Goal: Transaction & Acquisition: Purchase product/service

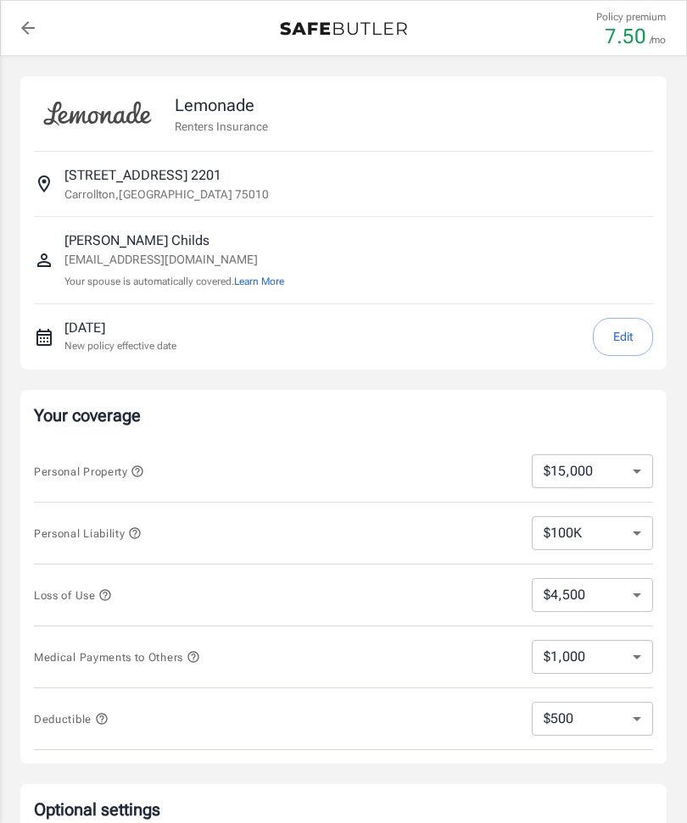
select select "15000"
click at [619, 337] on button "Edit" at bounding box center [623, 337] width 60 height 38
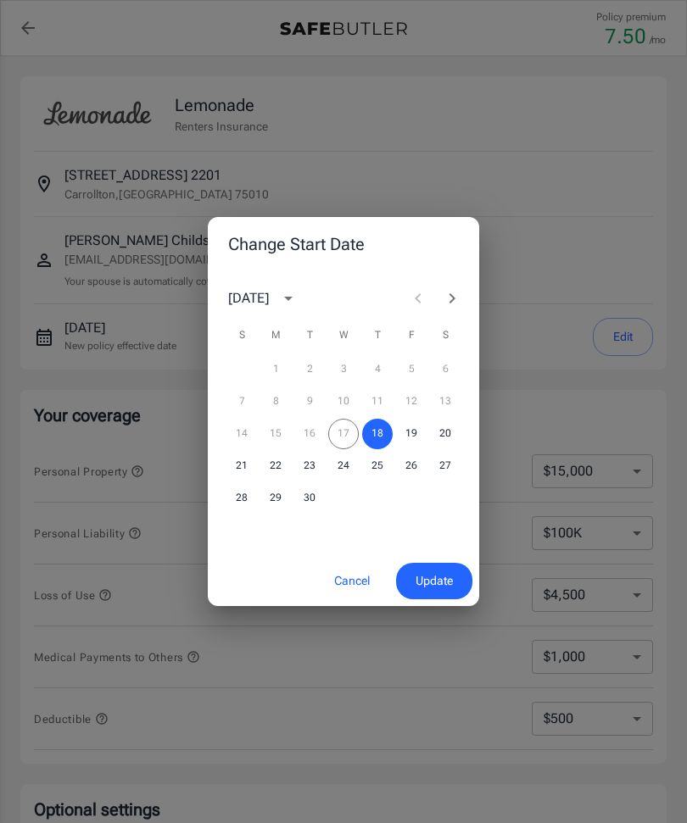
click at [460, 299] on icon "Next month" at bounding box center [452, 298] width 20 height 20
click at [282, 432] on button "13" at bounding box center [275, 434] width 31 height 31
click at [431, 584] on span "Update" at bounding box center [434, 581] width 37 height 21
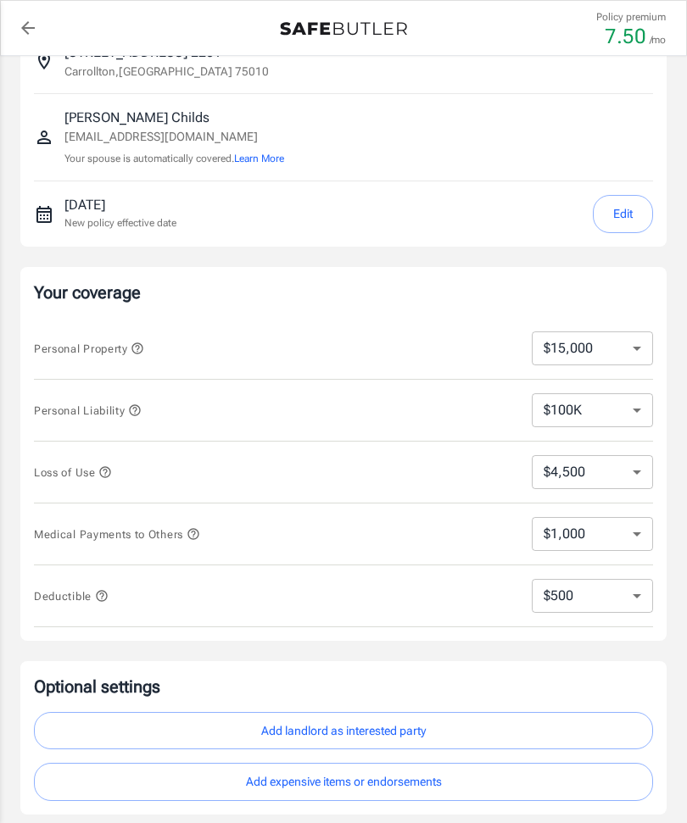
scroll to position [149, 0]
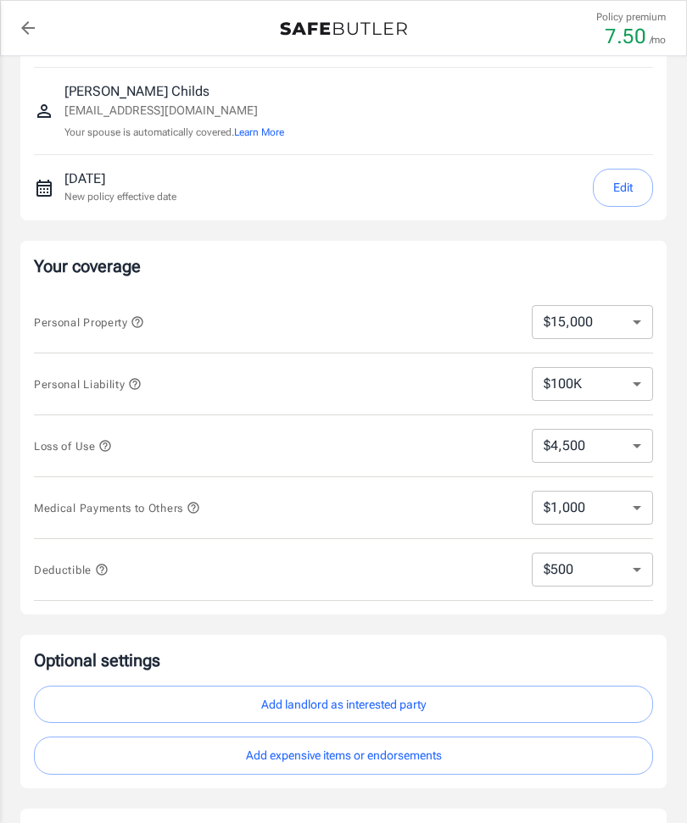
click at [641, 583] on select "$250 $500 $1,000 $2,500" at bounding box center [592, 570] width 121 height 34
select select "1000"
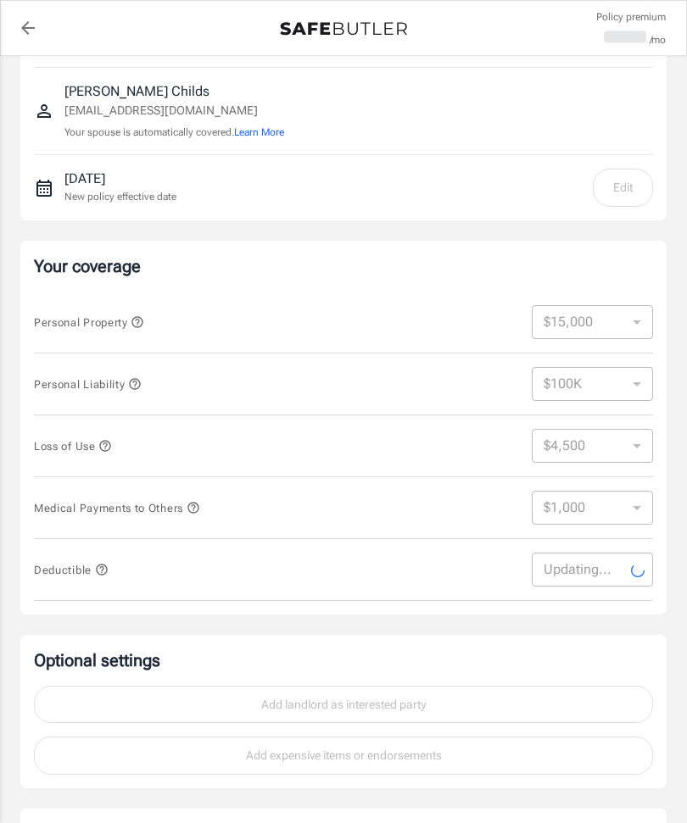
select select "1000"
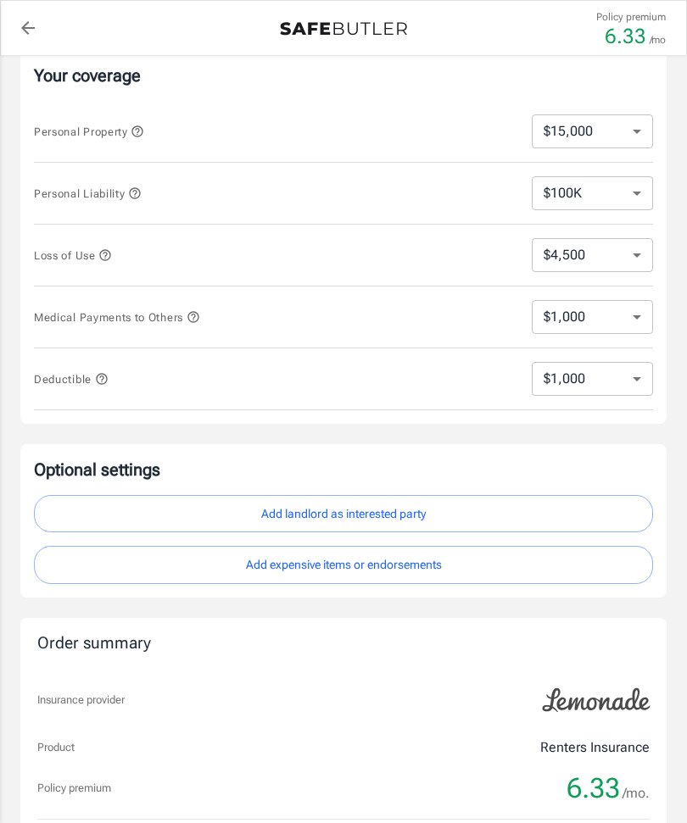
scroll to position [340, 0]
click at [489, 507] on button "Add landlord as interested party" at bounding box center [343, 514] width 619 height 38
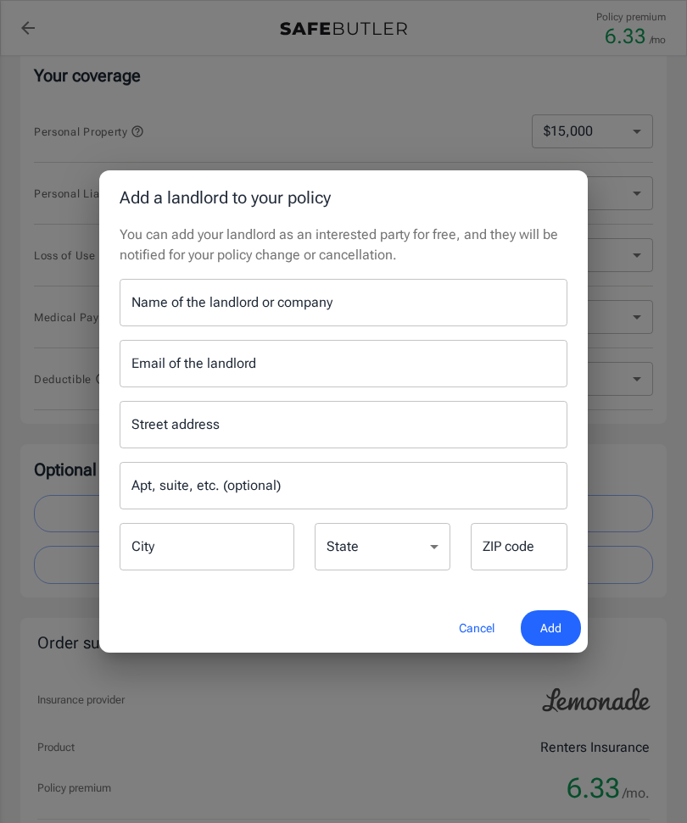
click at [350, 326] on input "Name of the landlord or company" at bounding box center [344, 302] width 448 height 47
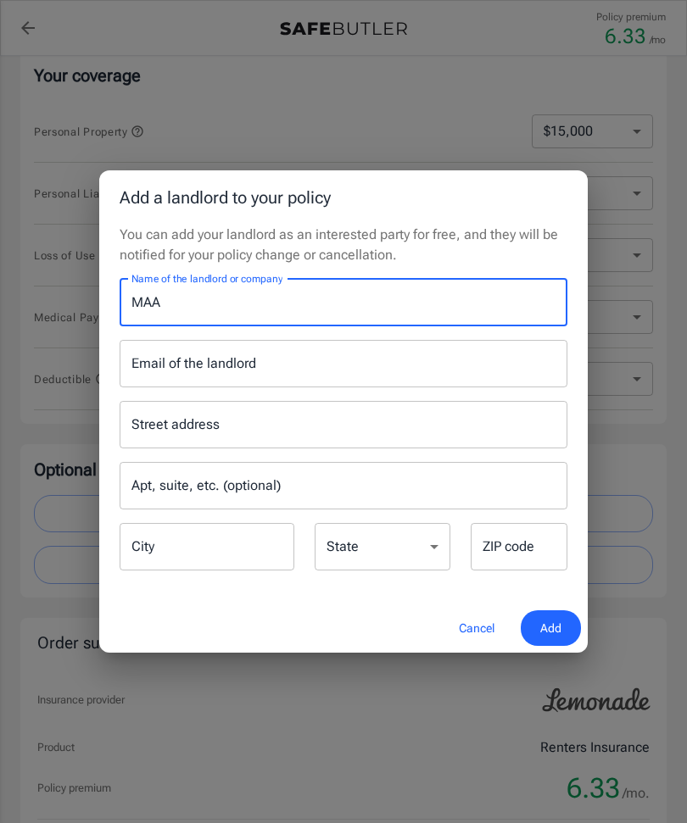
type input "MAA"
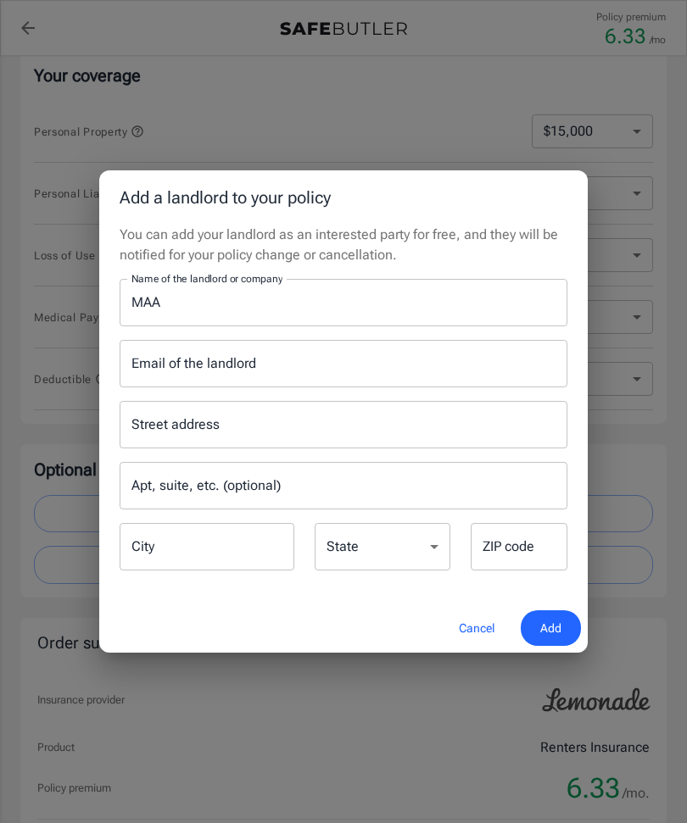
click at [274, 441] on input "Street address" at bounding box center [343, 425] width 432 height 32
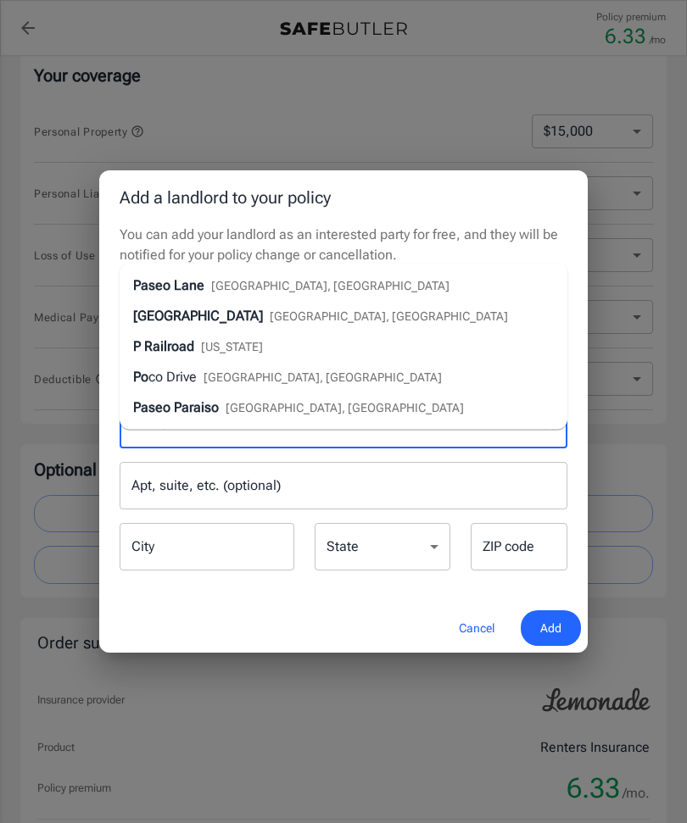
type input "PO Box"
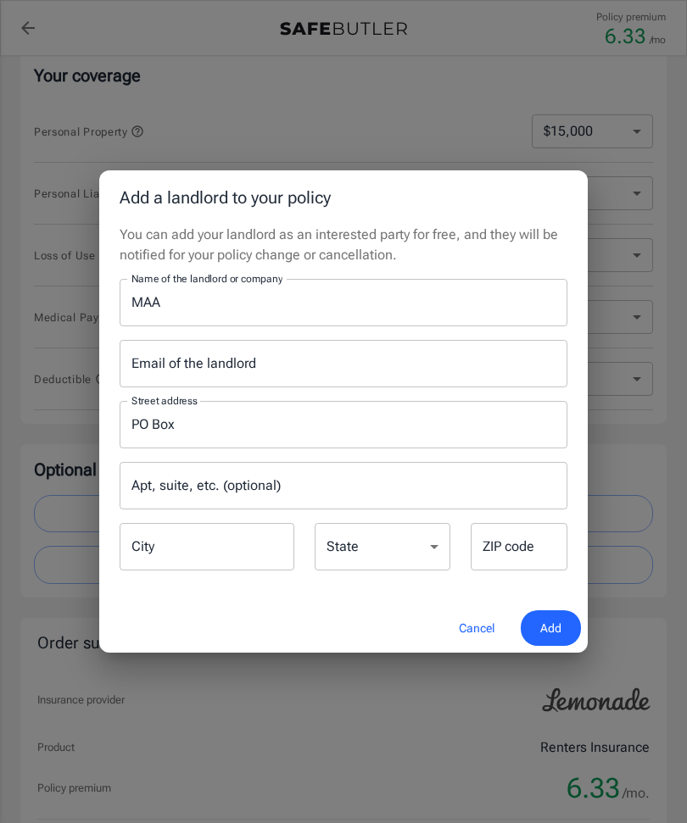
click at [321, 441] on input "PO Box" at bounding box center [330, 425] width 407 height 32
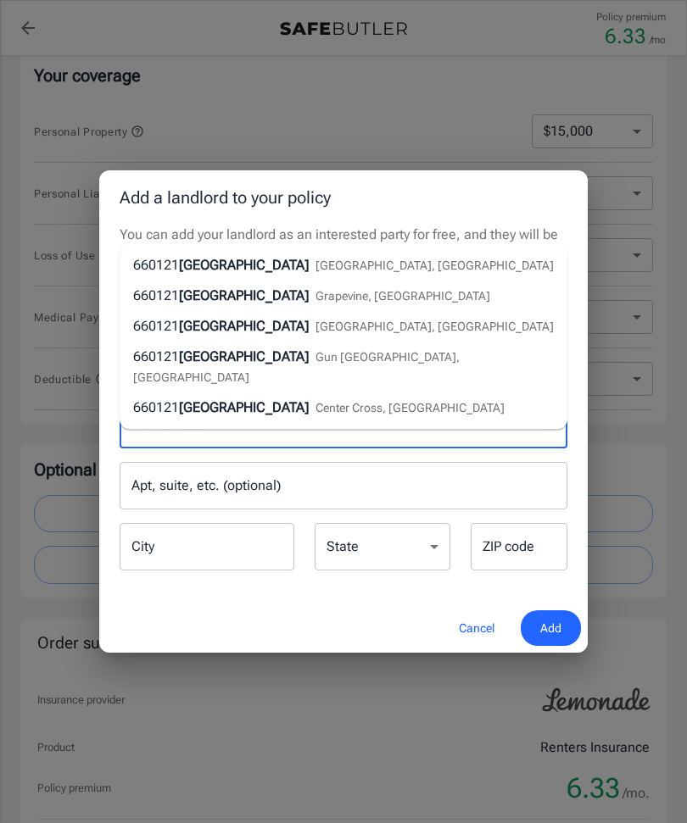
type input "PO Box 660121"
click at [224, 571] on input "City" at bounding box center [207, 546] width 175 height 47
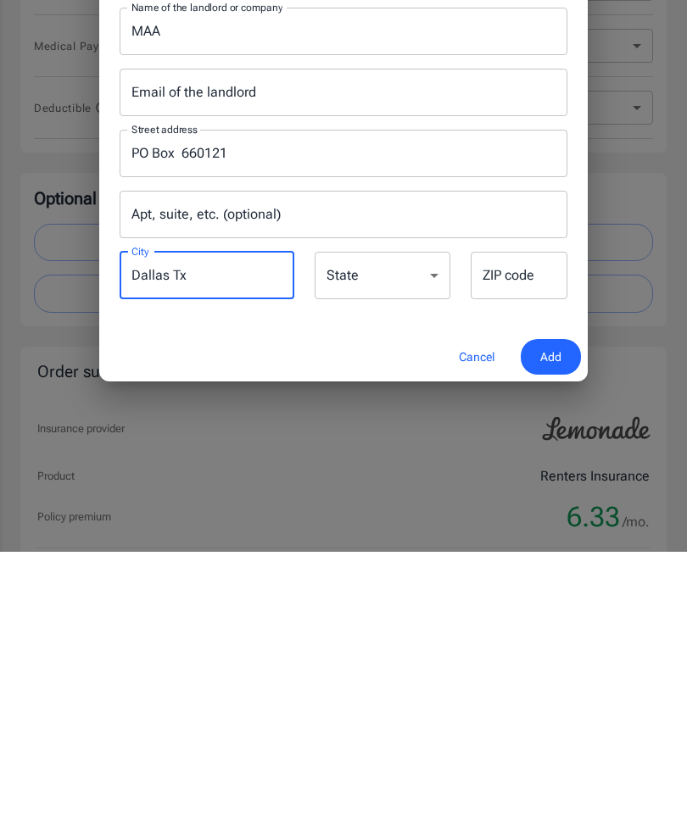
type input "Dallas Tx"
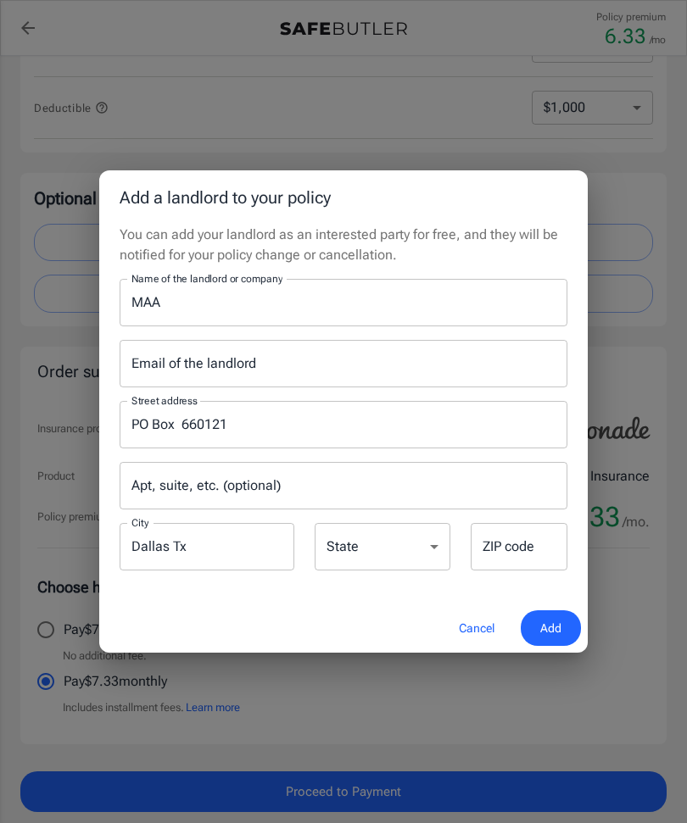
click at [517, 571] on div "ZIP code ZIP code" at bounding box center [519, 546] width 97 height 47
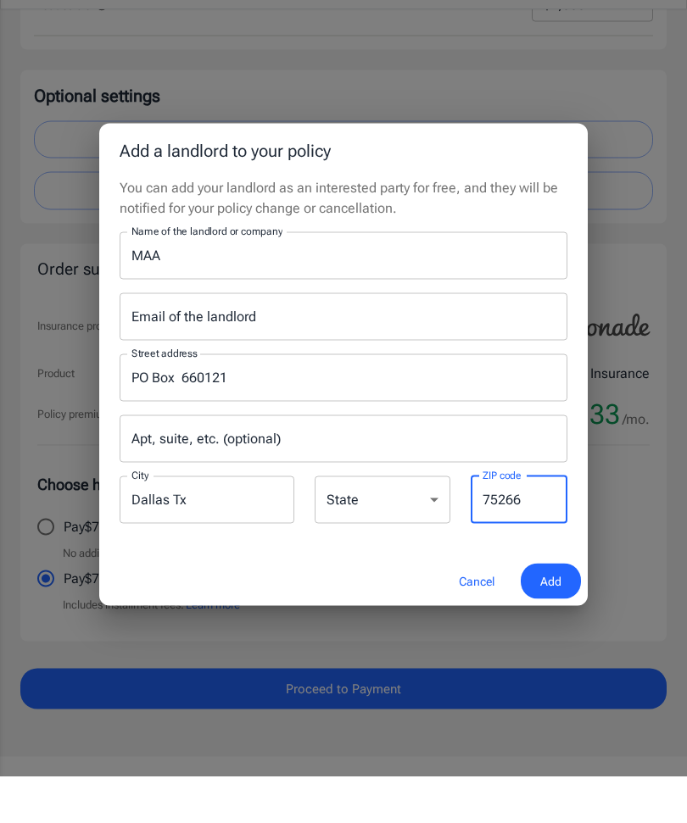
type input "75266"
click at [334, 362] on input "Email of the landlord" at bounding box center [344, 363] width 448 height 47
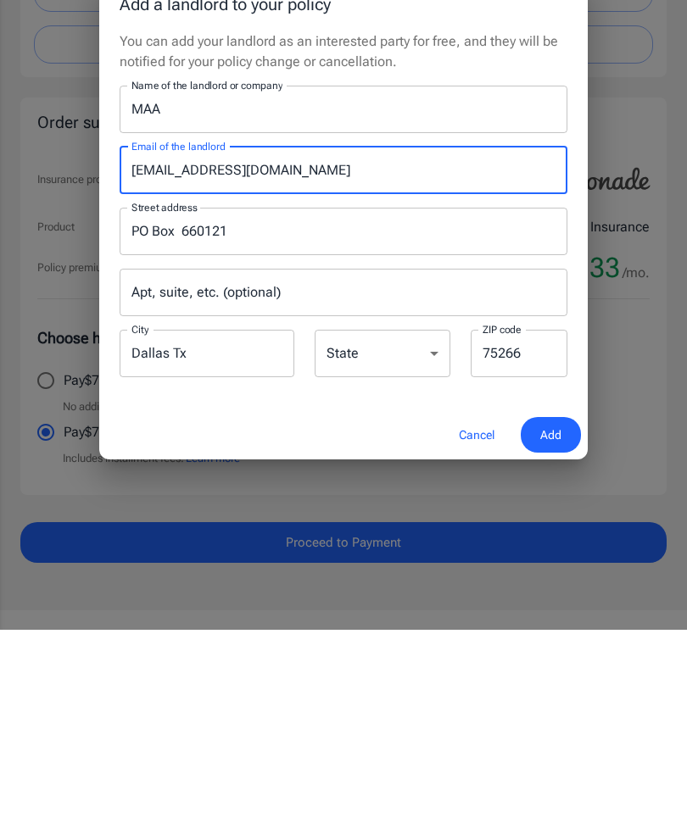
type input "[EMAIL_ADDRESS][DOMAIN_NAME]"
click at [556, 618] on span "Add" at bounding box center [550, 628] width 21 height 21
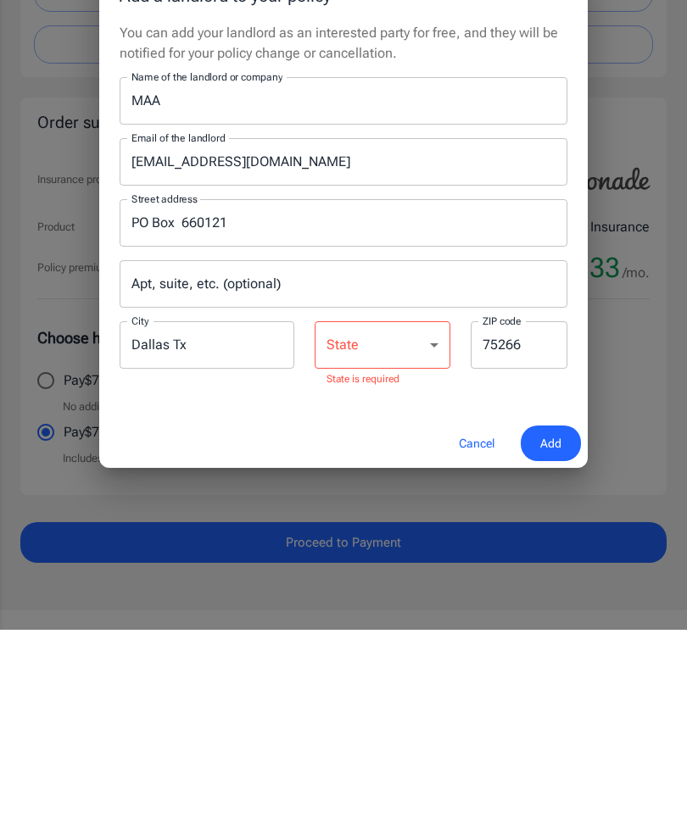
scroll to position [800, 0]
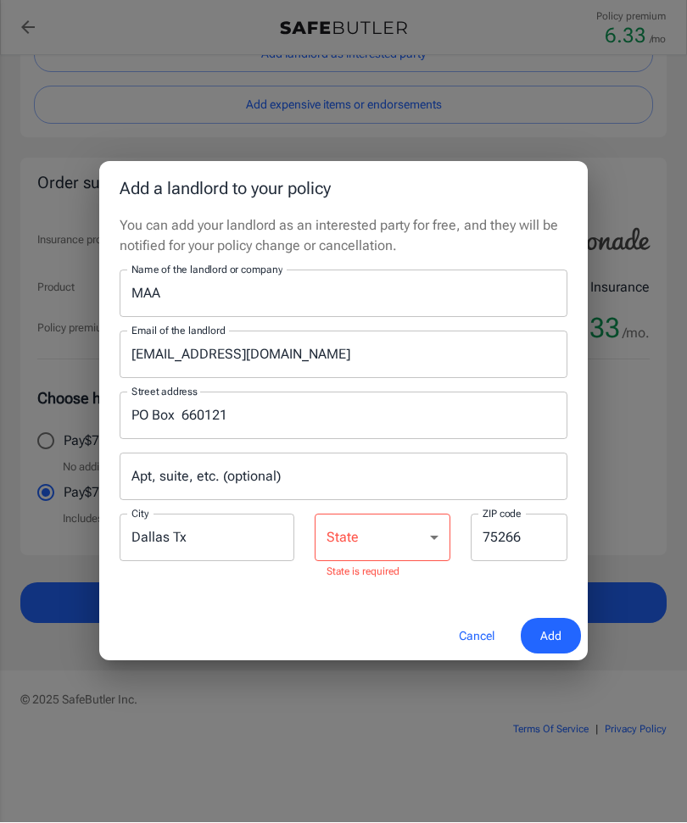
click at [432, 560] on select "[US_STATE] [US_STATE] [US_STATE] [US_STATE] [US_STATE] [US_STATE] [US_STATE] [U…" at bounding box center [383, 538] width 136 height 47
select select "[GEOGRAPHIC_DATA]"
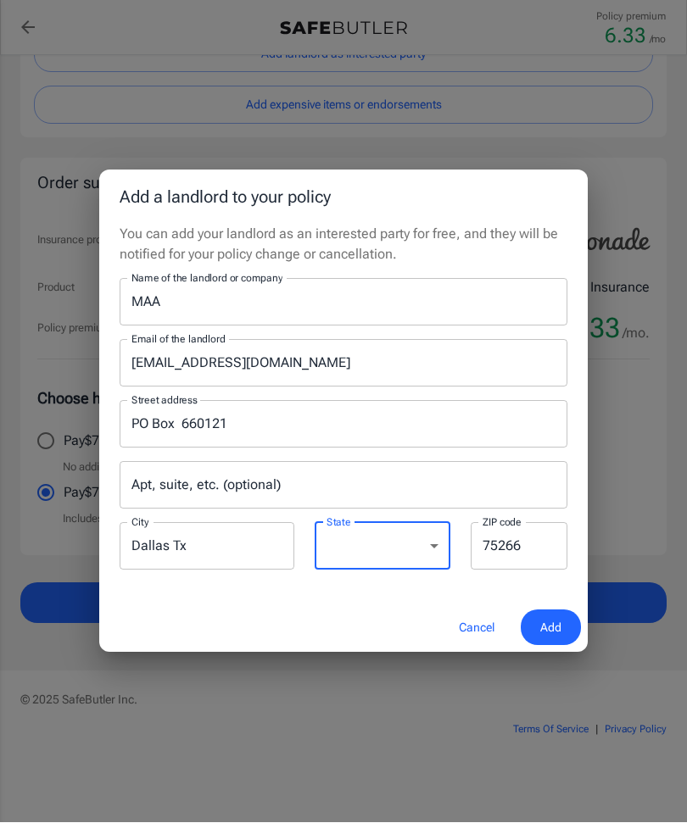
select select "[GEOGRAPHIC_DATA]"
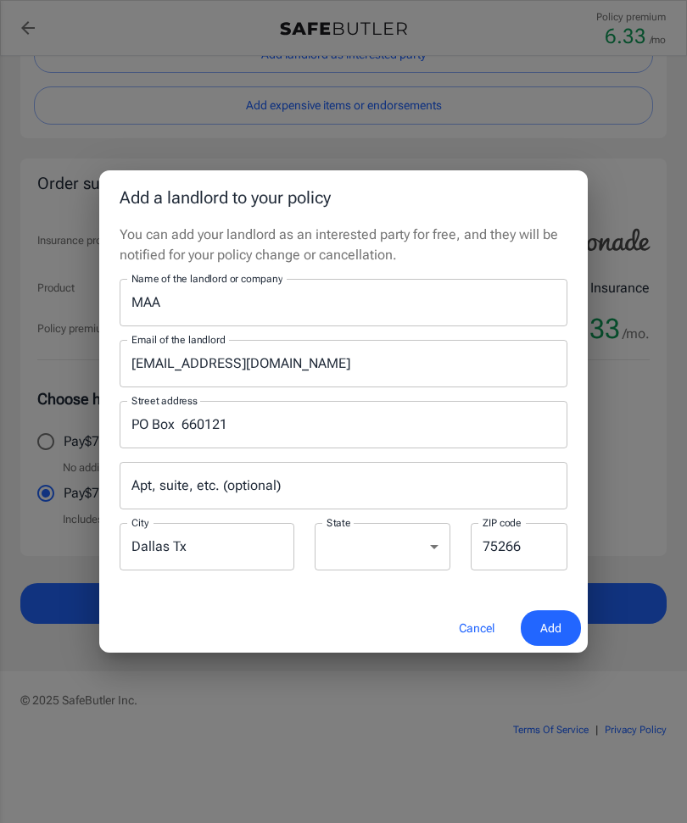
click at [551, 639] on span "Add" at bounding box center [550, 628] width 21 height 21
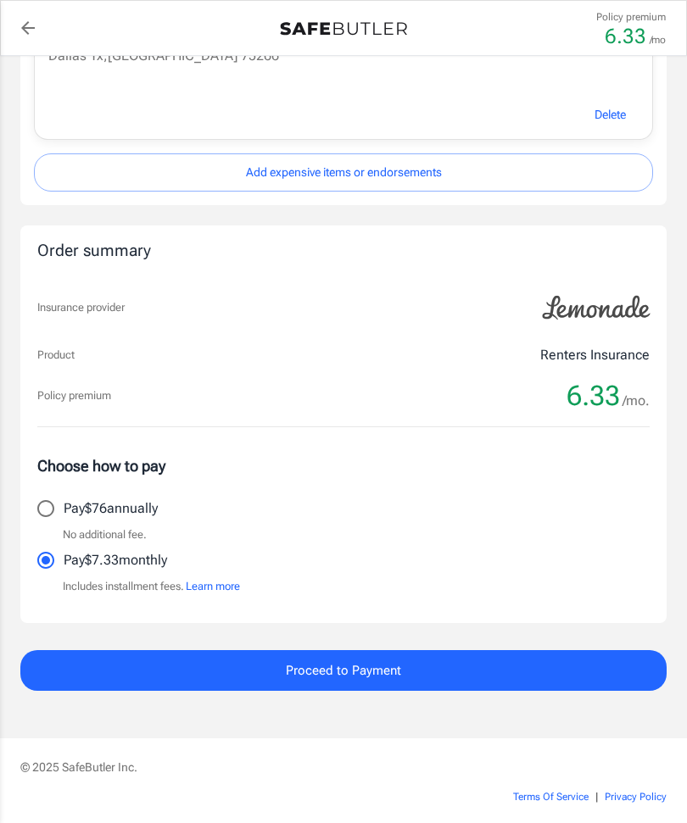
scroll to position [901, 0]
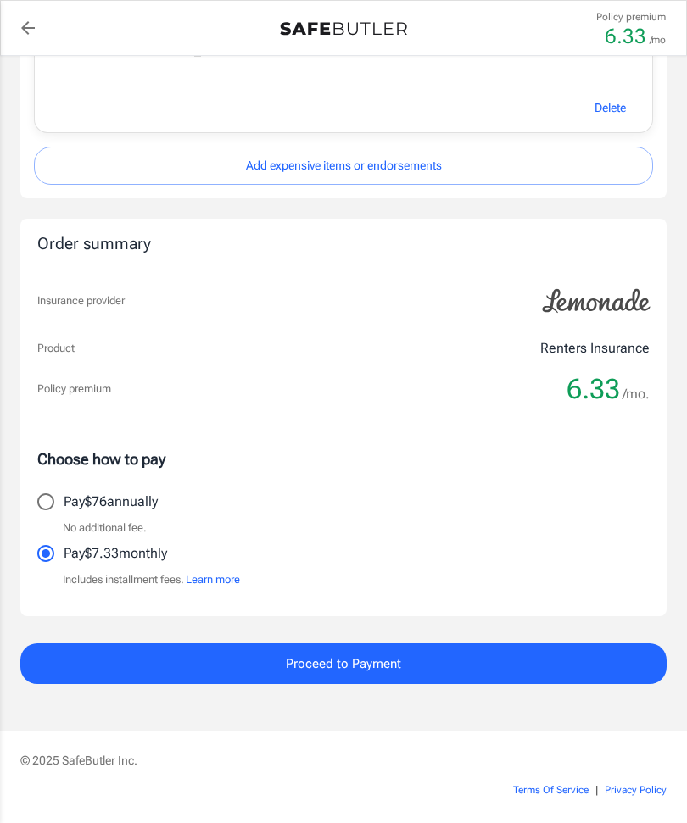
click at [516, 663] on button "Proceed to Payment" at bounding box center [343, 664] width 646 height 41
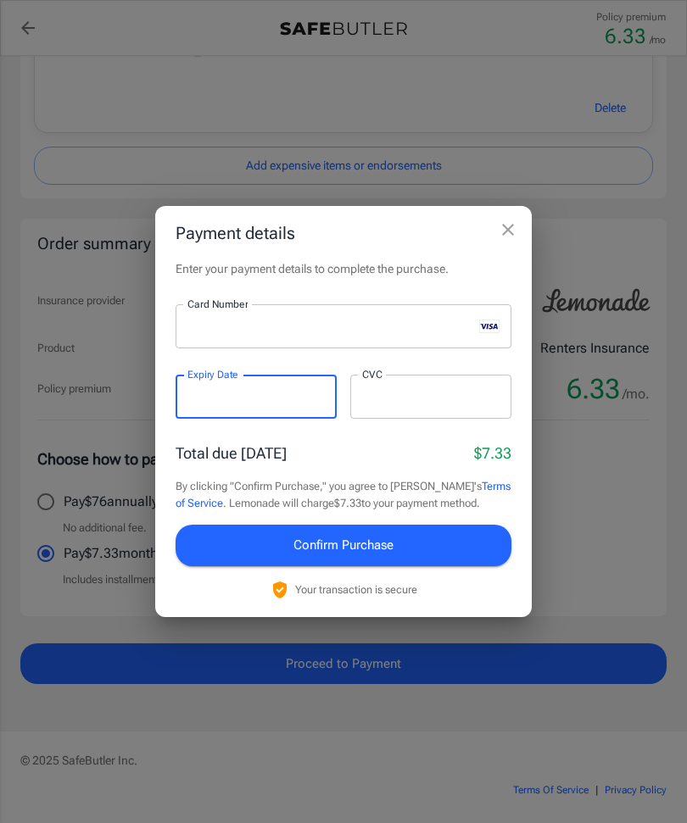
click at [413, 415] on div at bounding box center [430, 397] width 161 height 44
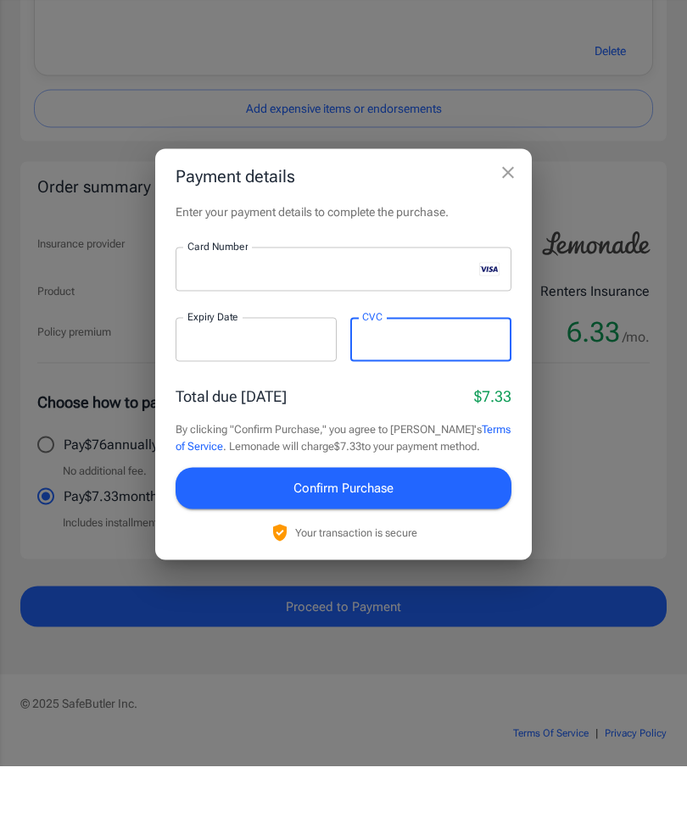
click at [432, 525] on button "Confirm Purchase" at bounding box center [344, 545] width 336 height 41
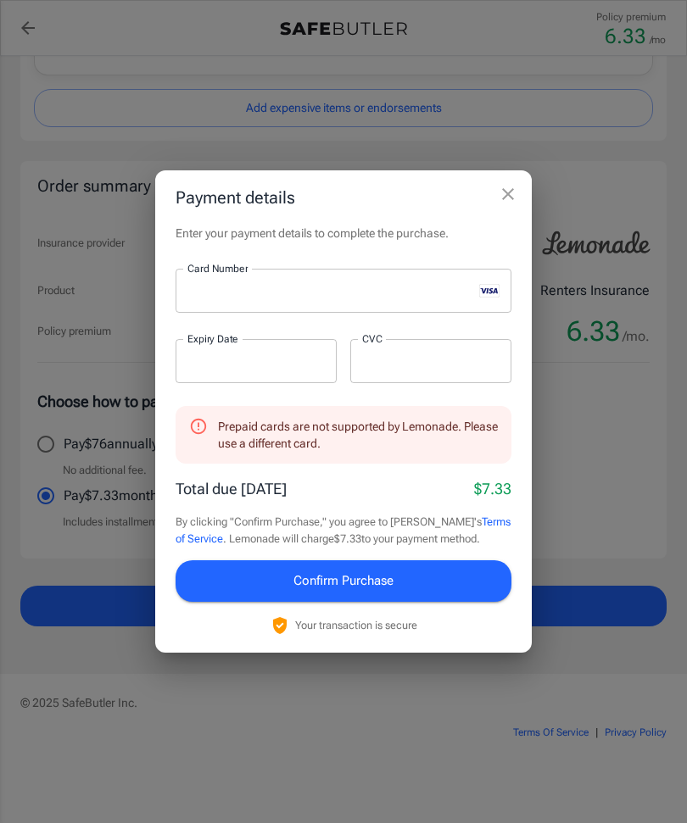
scroll to position [957, 0]
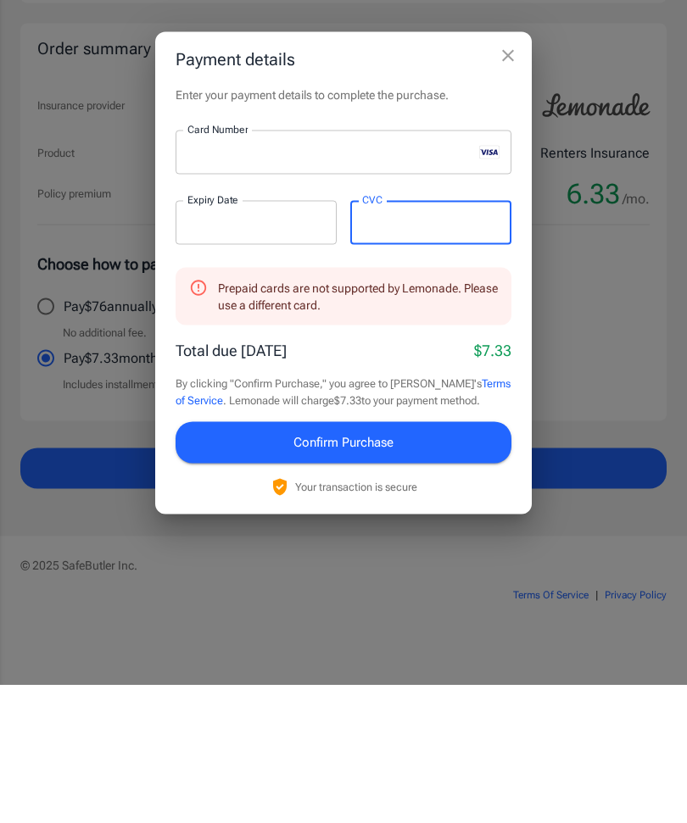
click at [437, 561] on button "Confirm Purchase" at bounding box center [344, 581] width 336 height 41
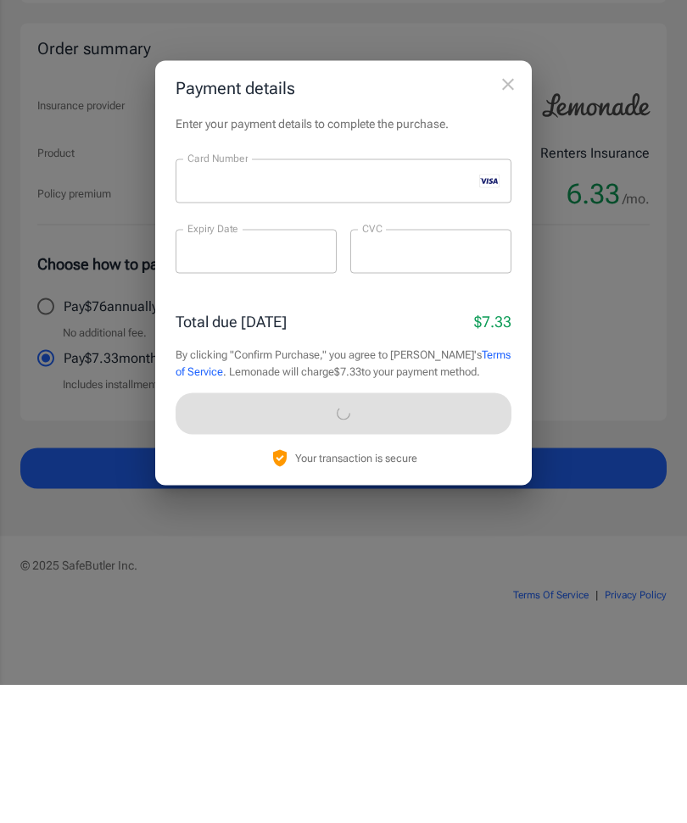
scroll to position [961, 0]
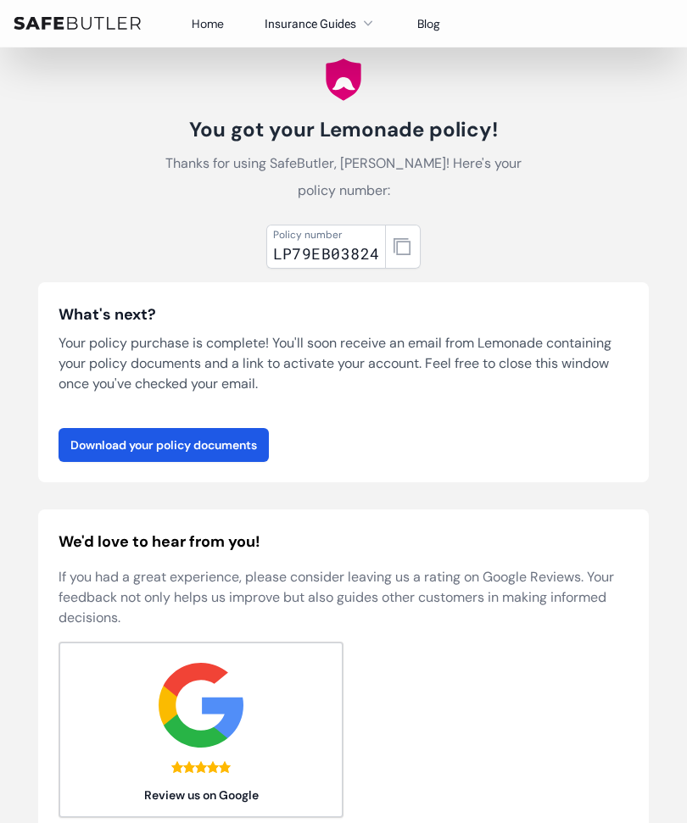
scroll to position [74, 0]
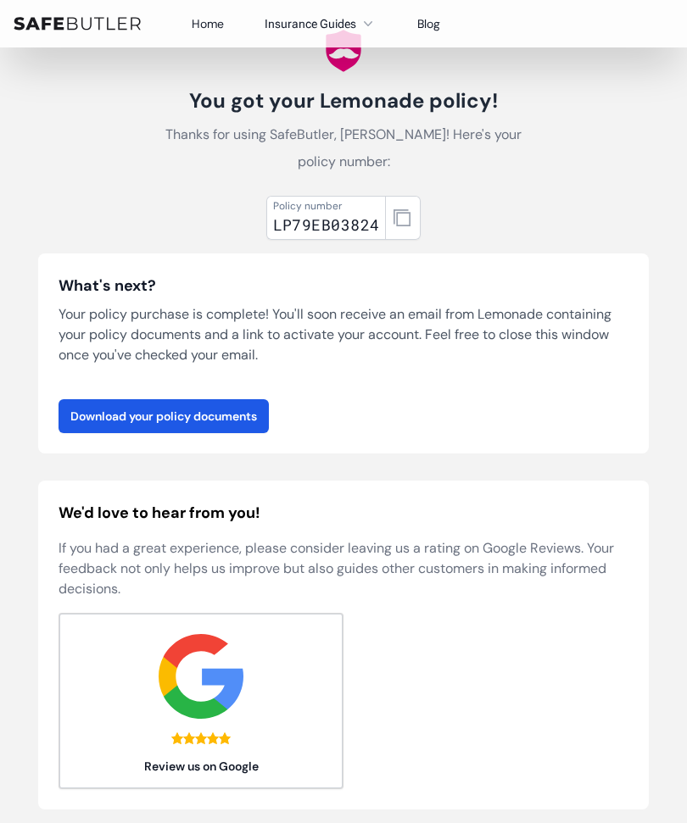
click at [243, 420] on link "Download your policy documents" at bounding box center [164, 416] width 210 height 34
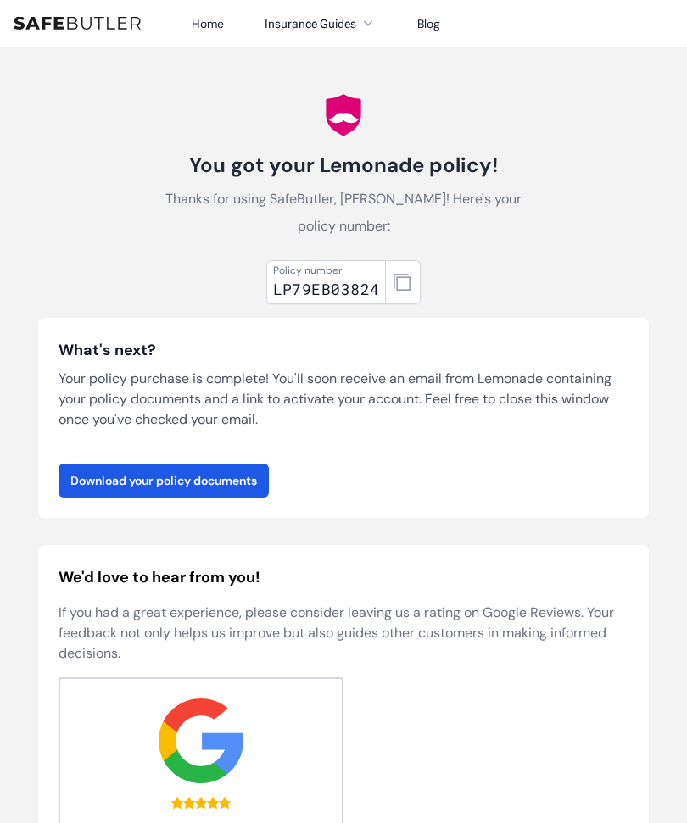
scroll to position [0, 0]
